Goal: Task Accomplishment & Management: Manage account settings

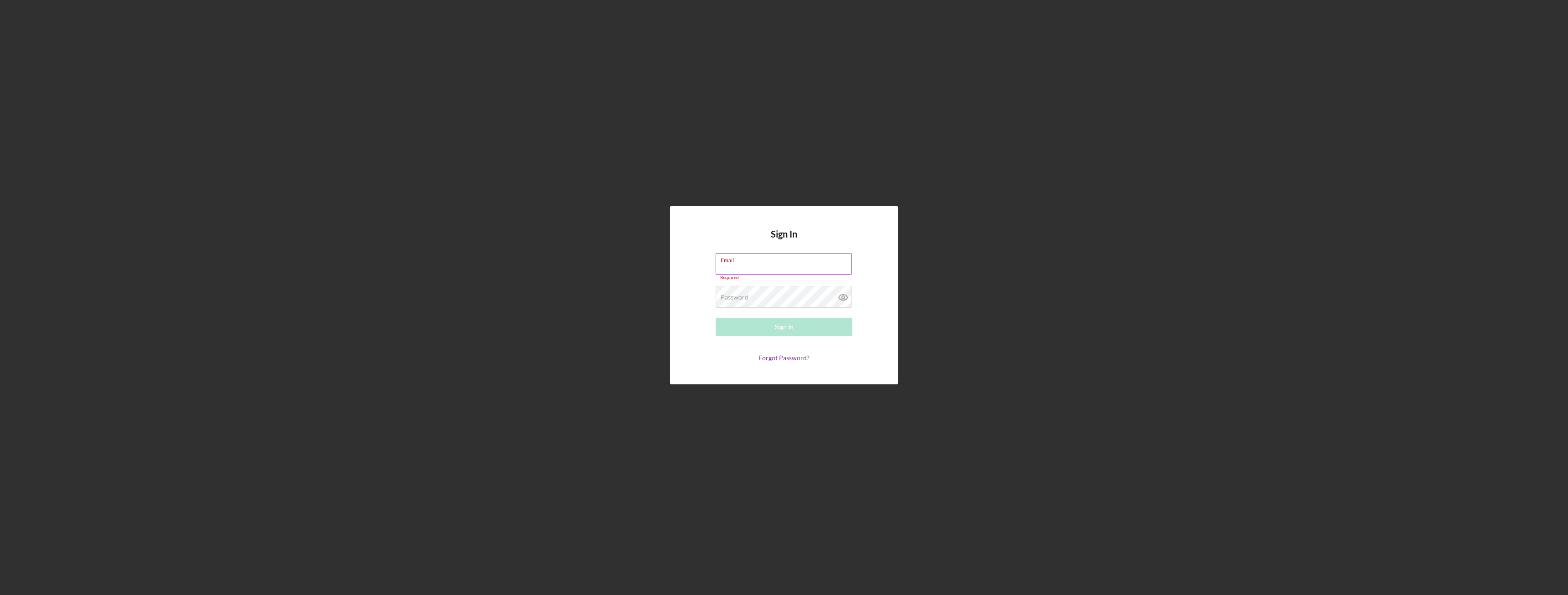
click at [726, 269] on input "Email" at bounding box center [784, 263] width 136 height 22
type input "[EMAIL_ADDRESS][DOMAIN_NAME]"
click at [744, 294] on label "Password" at bounding box center [735, 294] width 28 height 7
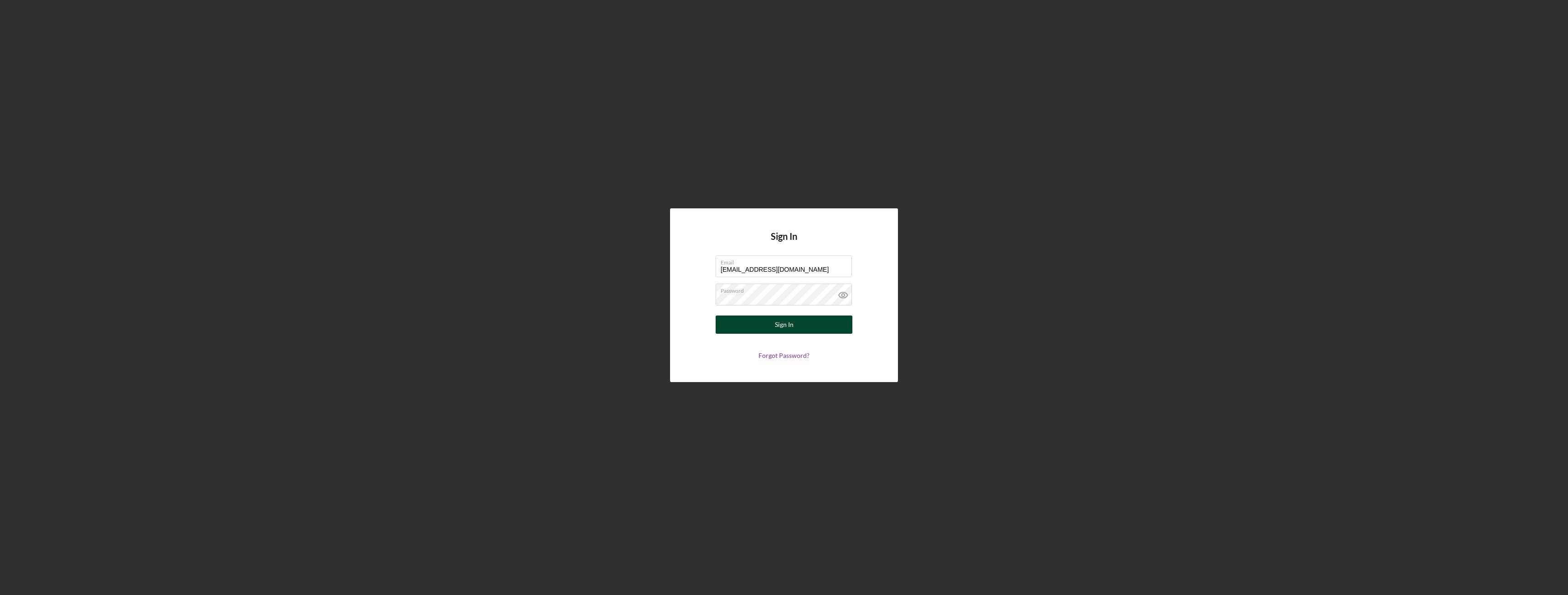
click at [737, 321] on button "Sign In" at bounding box center [784, 324] width 136 height 18
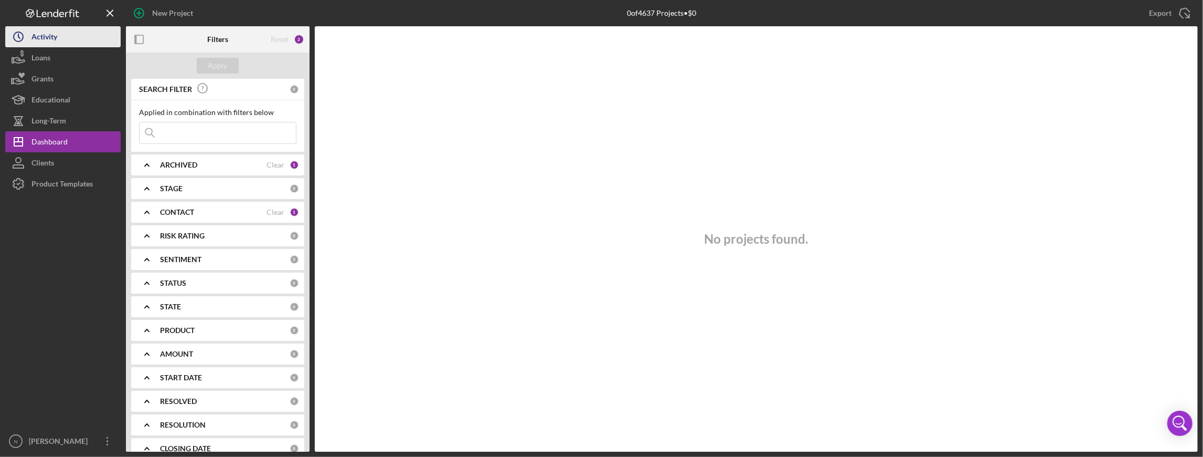
click at [70, 30] on button "Icon/History Activity" at bounding box center [62, 36] width 115 height 21
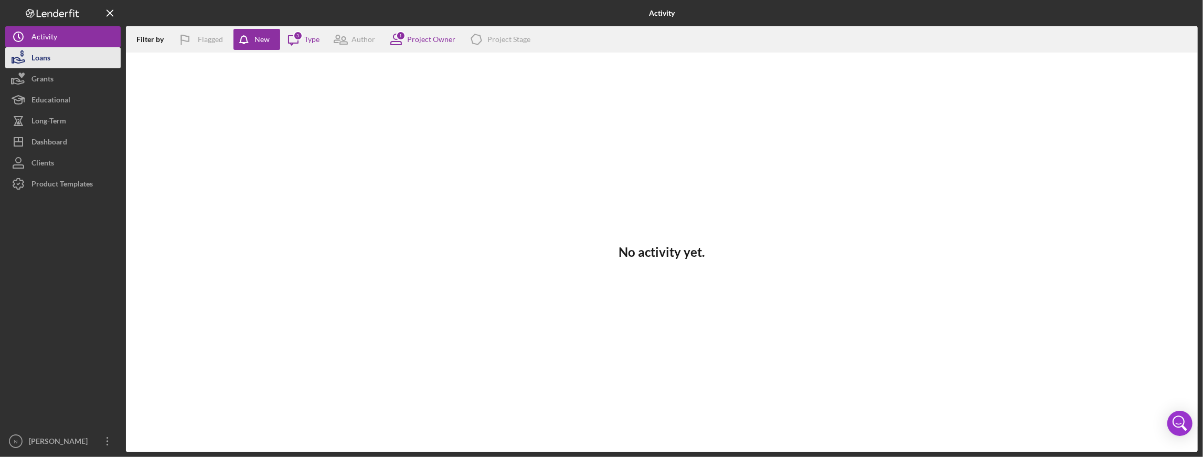
click at [56, 52] on button "Loans" at bounding box center [62, 57] width 115 height 21
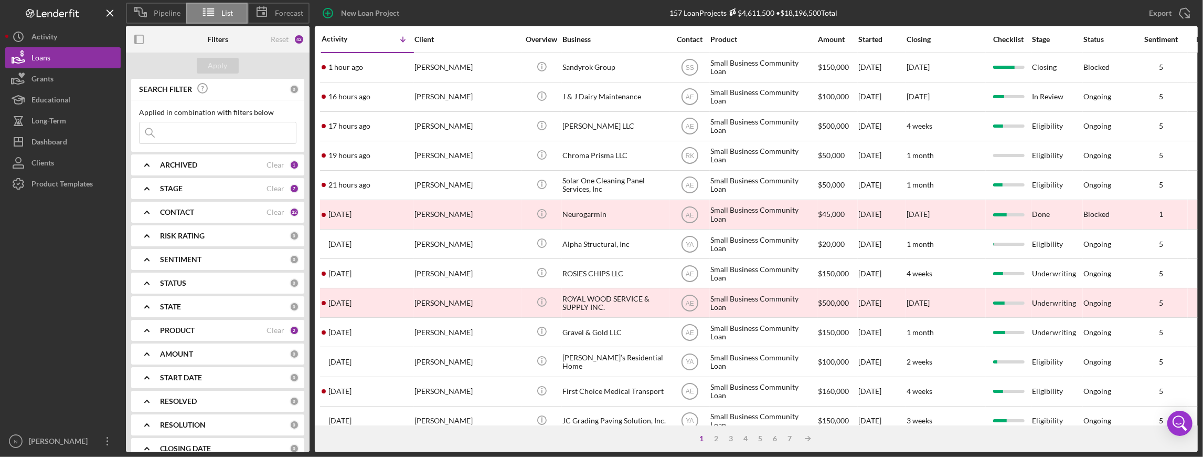
click at [78, 438] on div "[PERSON_NAME]" at bounding box center [60, 442] width 68 height 24
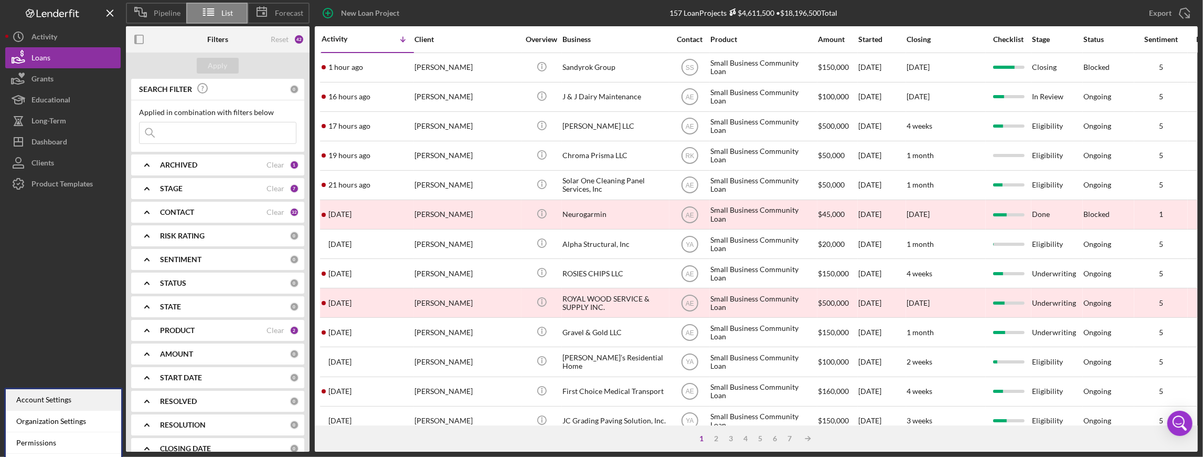
click at [72, 401] on div "Account Settings" at bounding box center [63, 400] width 115 height 22
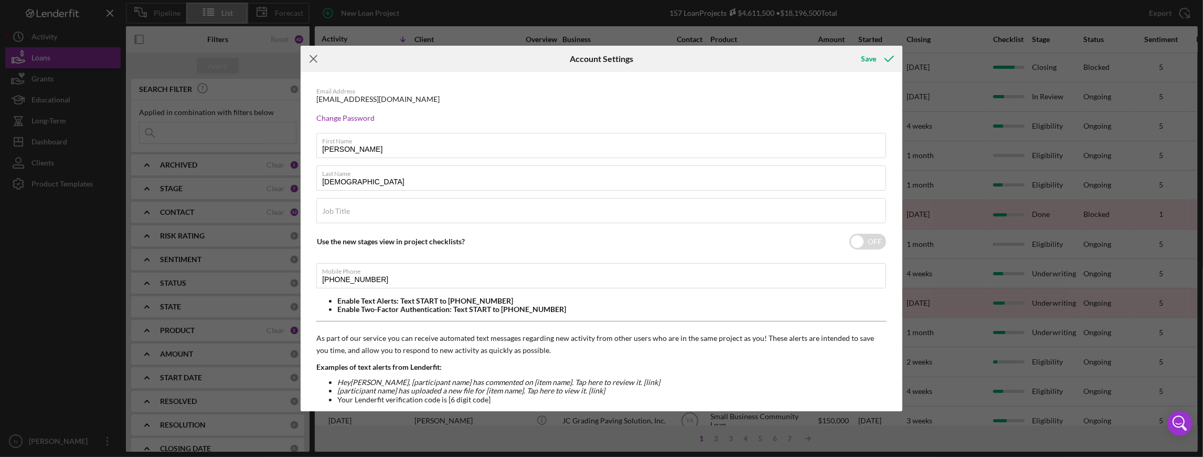
click at [320, 60] on icon "Icon/Menu Close" at bounding box center [314, 59] width 26 height 26
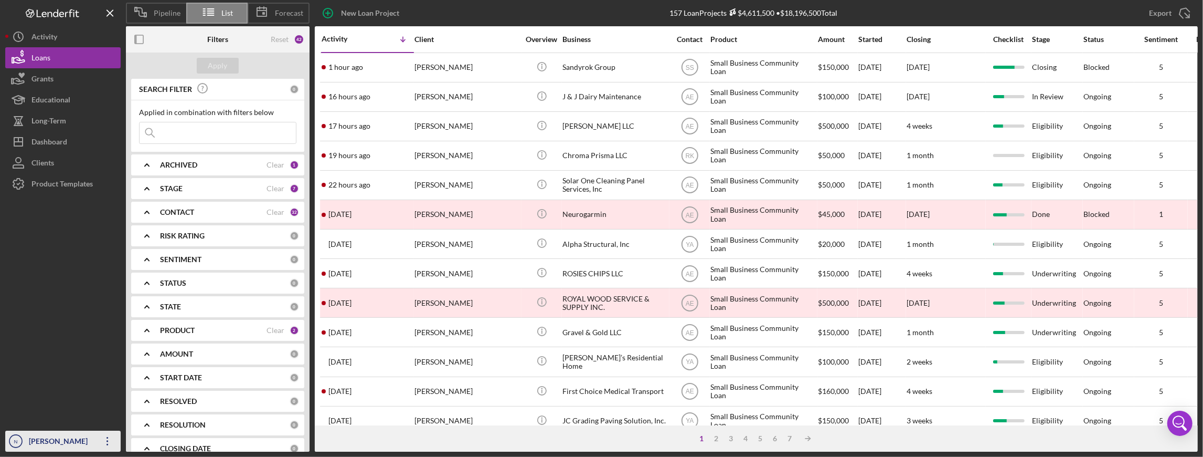
click at [94, 440] on icon "Icon/Overflow" at bounding box center [107, 441] width 26 height 26
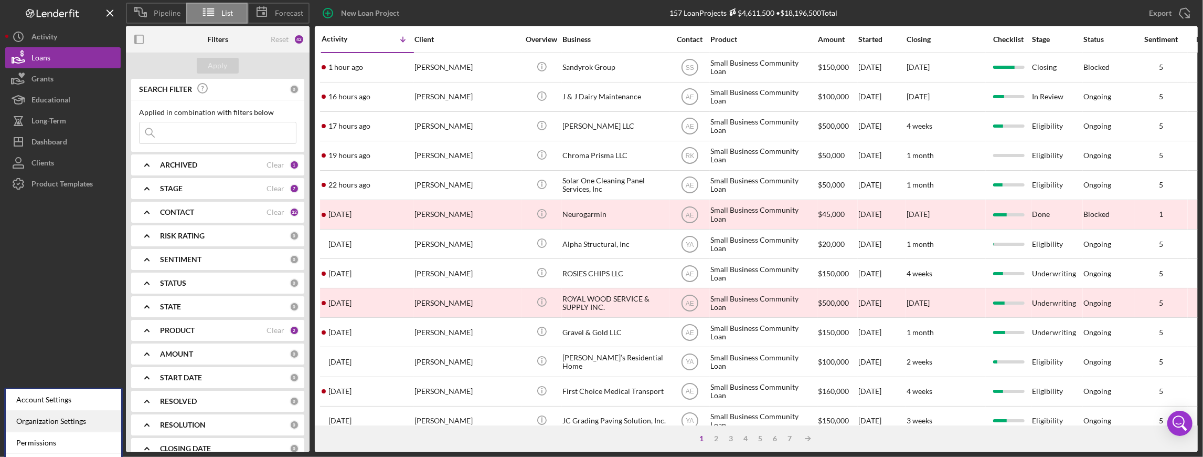
click at [86, 419] on div "Organization Settings" at bounding box center [63, 421] width 115 height 22
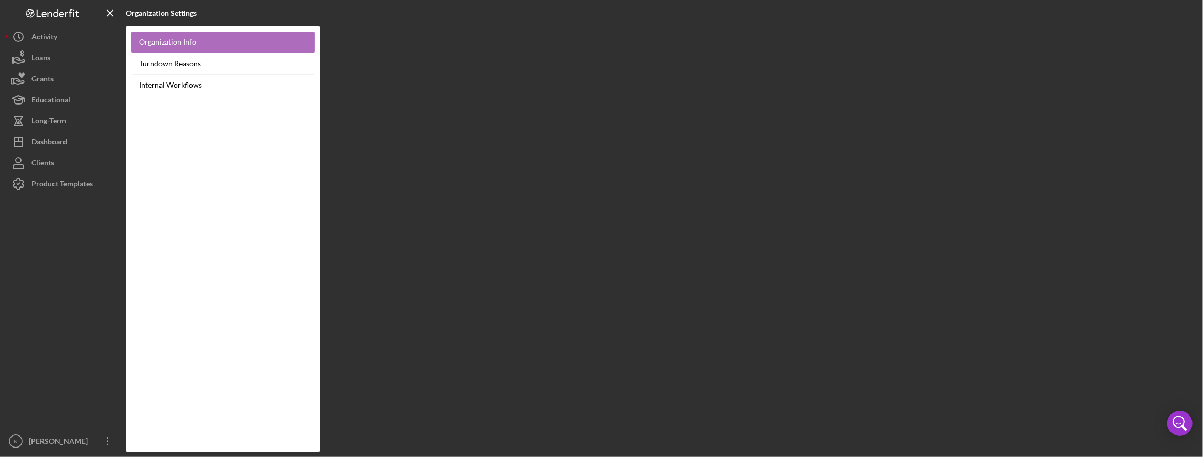
click at [189, 32] on link "Organization Info" at bounding box center [223, 42] width 184 height 22
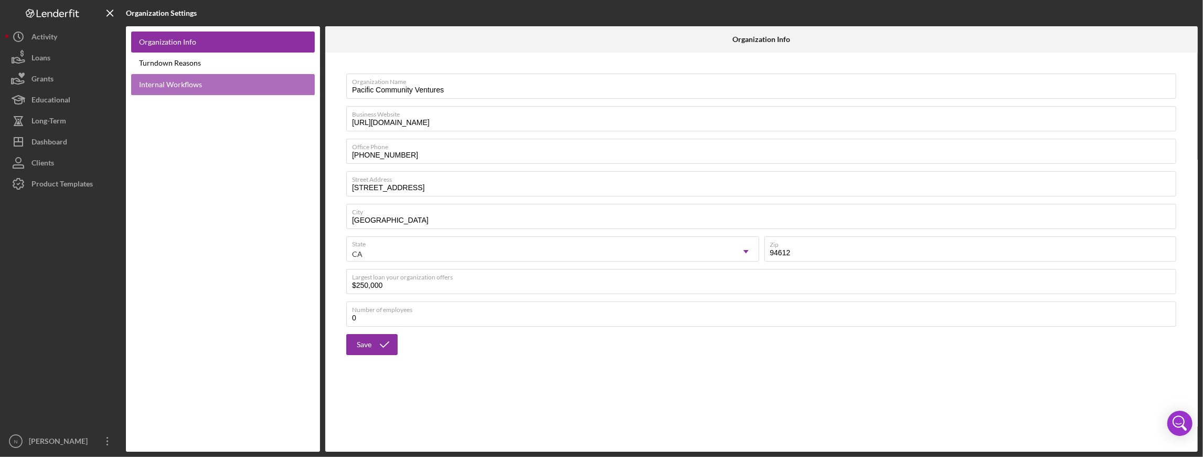
click at [196, 90] on link "Internal Workflows" at bounding box center [223, 85] width 184 height 22
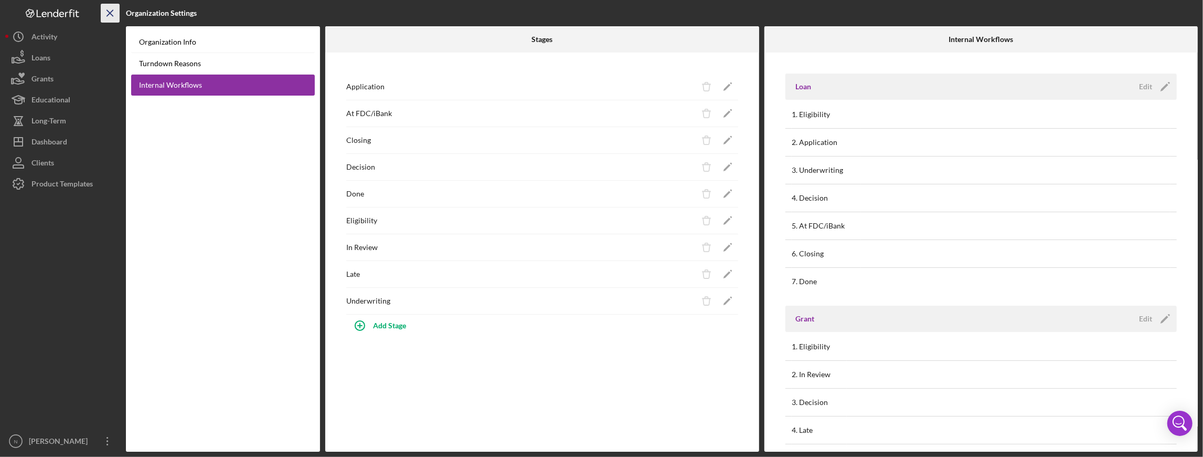
click at [113, 13] on icon "Icon/Menu Close" at bounding box center [111, 14] width 24 height 24
